Goal: Navigation & Orientation: Find specific page/section

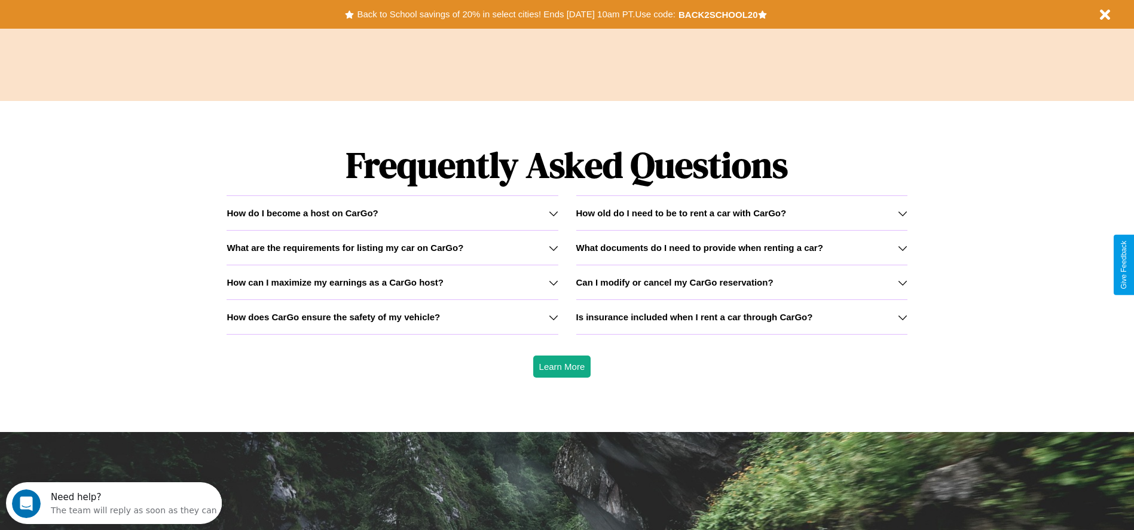
click at [902, 213] on icon at bounding box center [903, 214] width 10 height 10
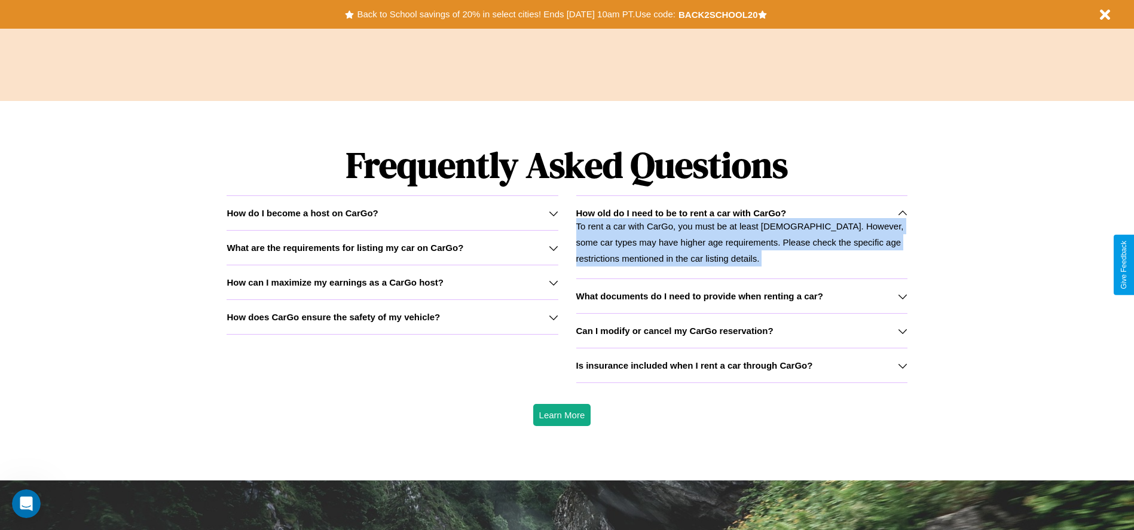
click at [742, 237] on p "To rent a car with CarGo, you must be at least [DEMOGRAPHIC_DATA]. However, som…" at bounding box center [741, 242] width 331 height 48
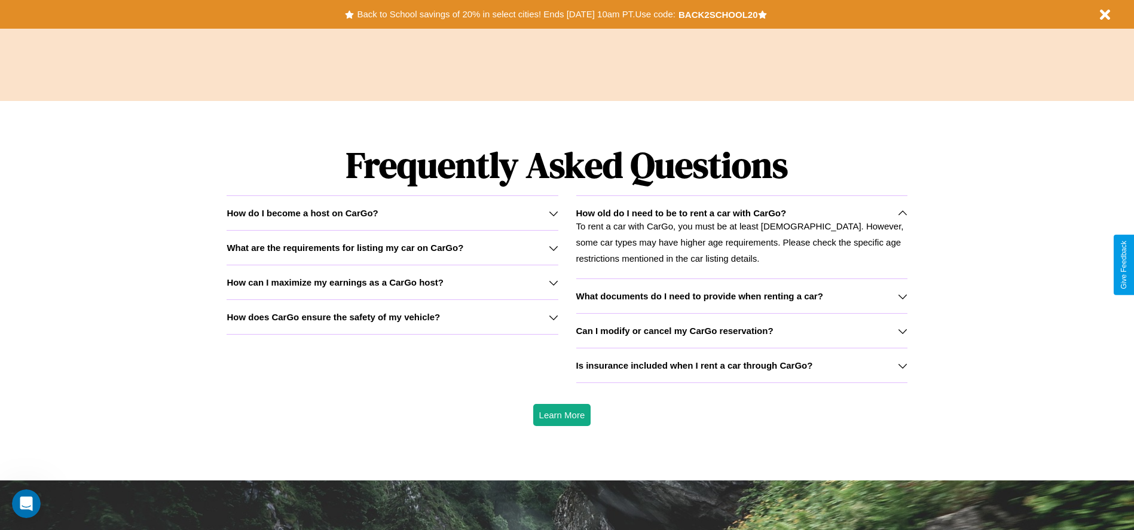
click at [553, 317] on icon at bounding box center [554, 318] width 10 height 10
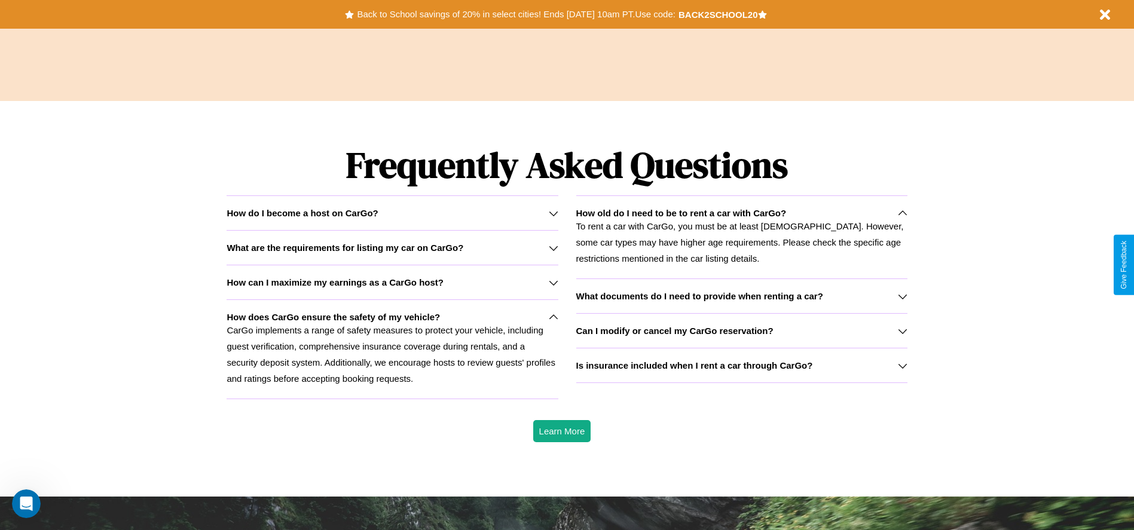
click at [553, 248] on icon at bounding box center [554, 248] width 10 height 10
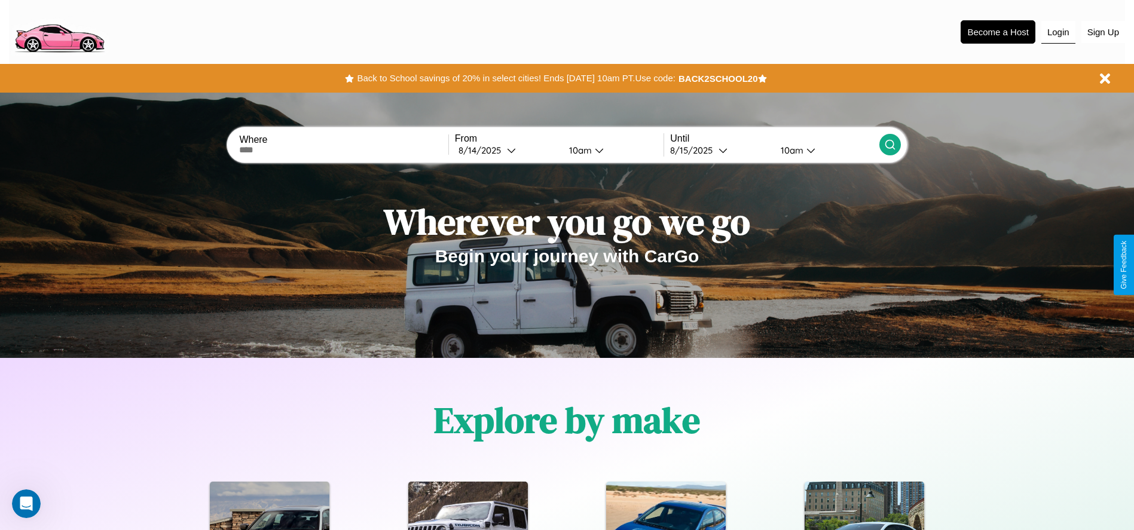
click at [1058, 32] on button "Login" at bounding box center [1059, 32] width 34 height 23
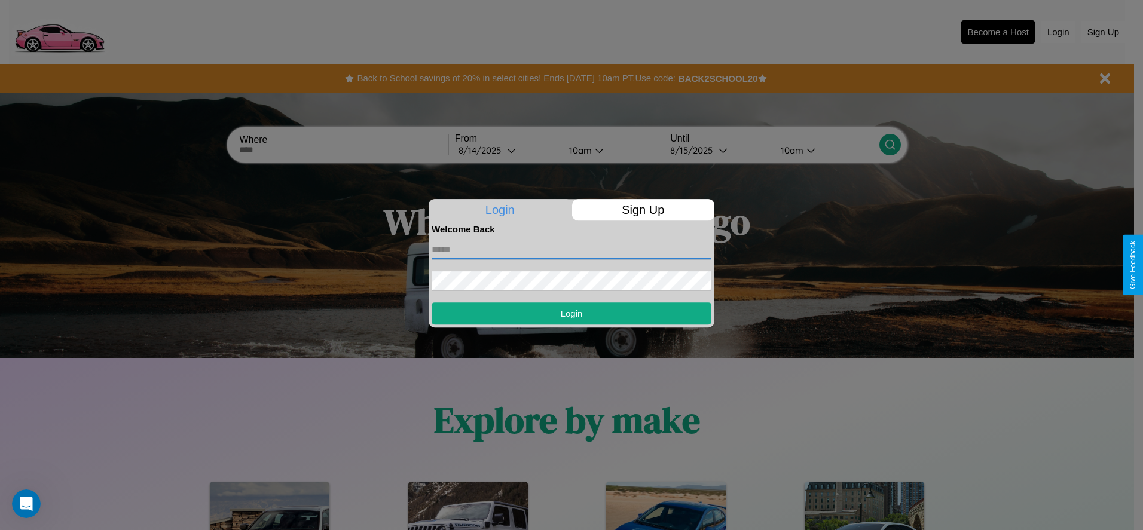
click at [572, 249] on input "text" at bounding box center [572, 249] width 280 height 19
type input "**********"
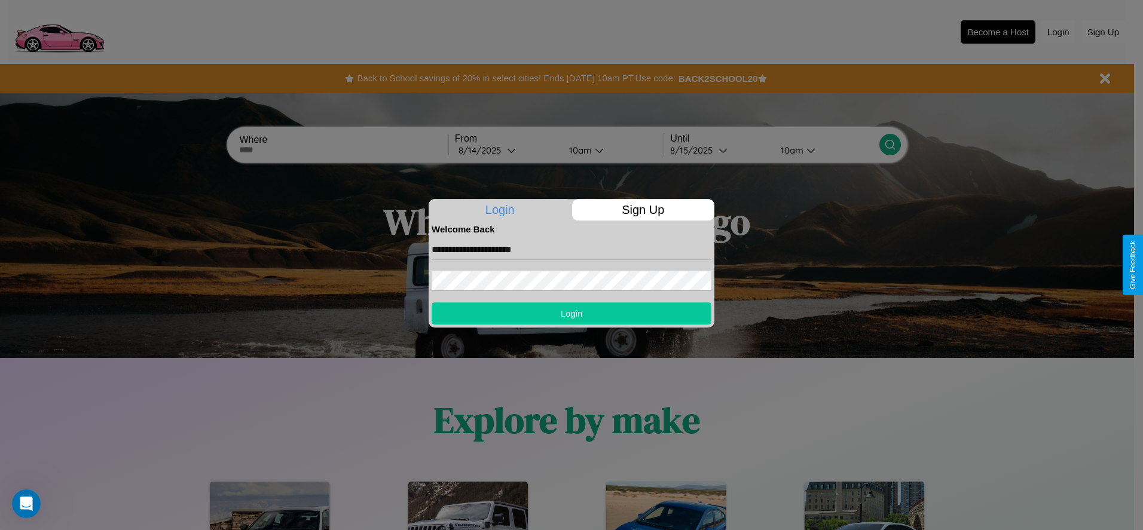
click at [572, 313] on button "Login" at bounding box center [572, 314] width 280 height 22
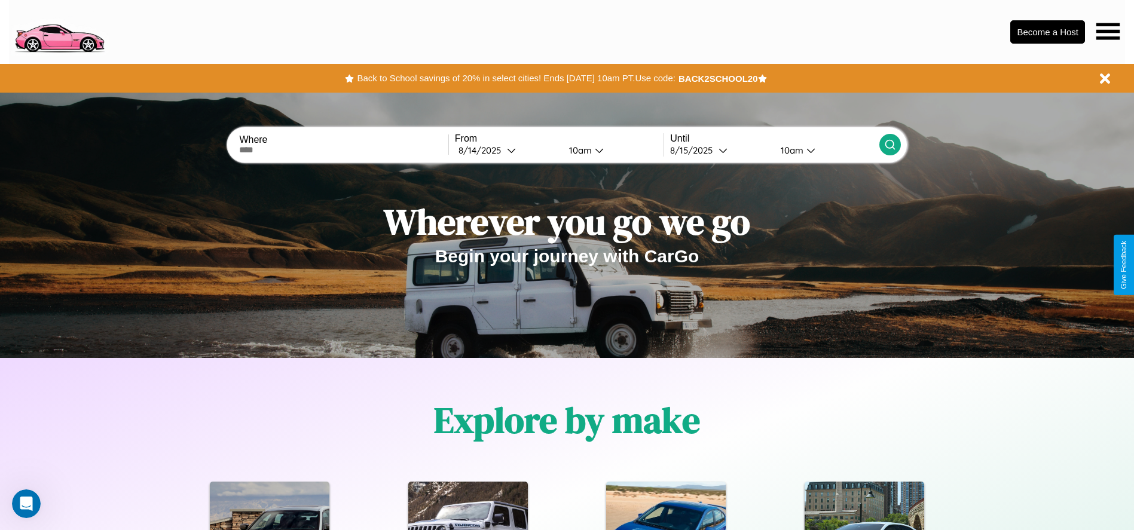
click at [1108, 31] on icon at bounding box center [1108, 31] width 23 height 17
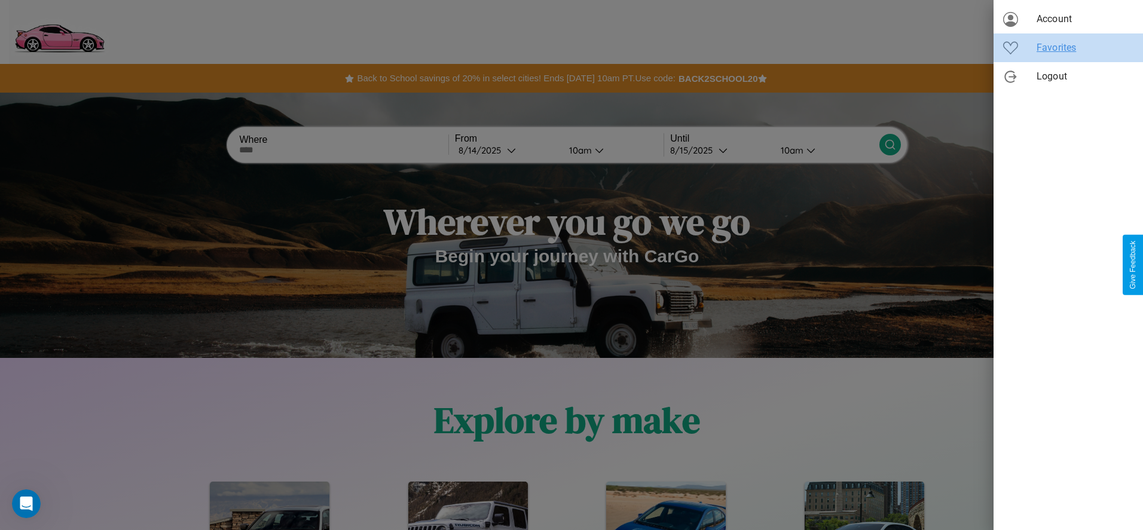
click at [1069, 48] on span "Favorites" at bounding box center [1085, 48] width 97 height 14
